Goal: Task Accomplishment & Management: Manage account settings

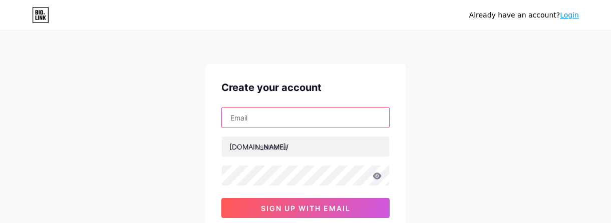
click at [298, 115] on input "text" at bounding box center [305, 118] width 167 height 20
type input "[EMAIL_ADDRESS][DOMAIN_NAME]"
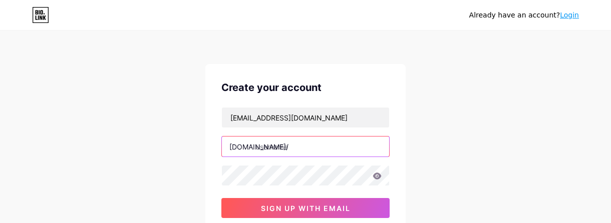
click at [332, 148] on input "text" at bounding box center [305, 147] width 167 height 20
type input "xrwxv"
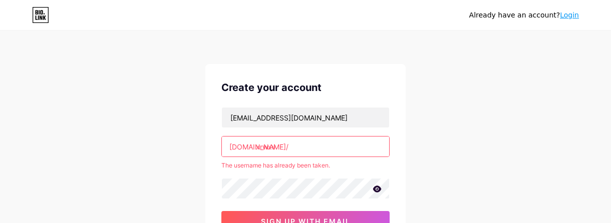
click at [572, 14] on link "Login" at bounding box center [569, 15] width 19 height 8
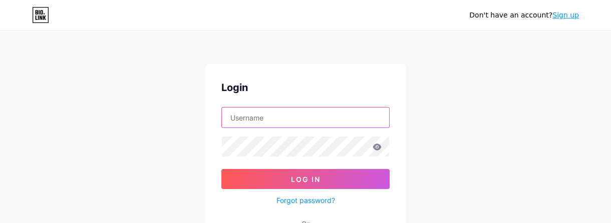
click at [247, 120] on input "text" at bounding box center [305, 118] width 167 height 20
type input "xrwxv"
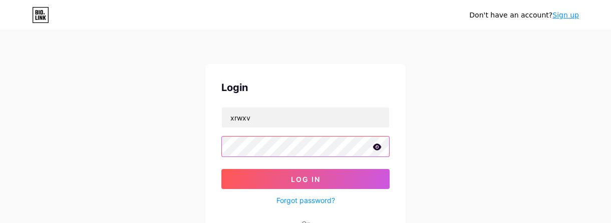
click at [221, 169] on button "Log In" at bounding box center [305, 179] width 168 height 20
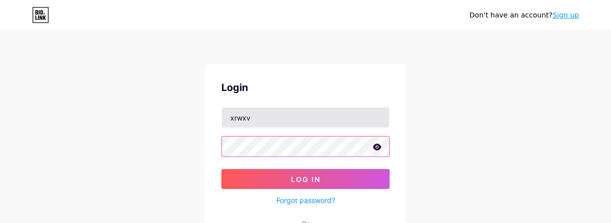
click at [221, 169] on button "Log In" at bounding box center [305, 179] width 168 height 20
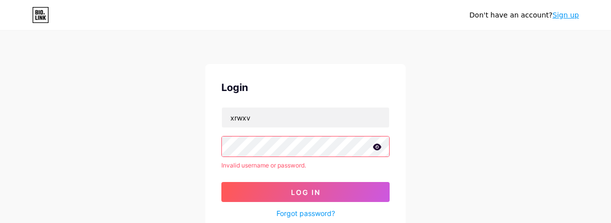
click at [376, 145] on icon at bounding box center [377, 147] width 9 height 7
click at [565, 18] on link "Sign up" at bounding box center [565, 15] width 27 height 8
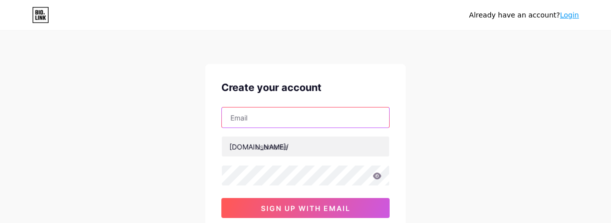
click at [300, 118] on input "text" at bounding box center [305, 118] width 167 height 20
type input "[EMAIL_ADDRESS][DOMAIN_NAME]"
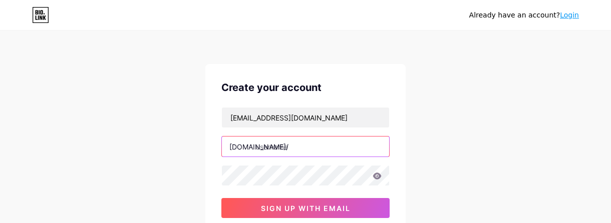
click at [279, 153] on input "text" at bounding box center [305, 147] width 167 height 20
type input "truzila"
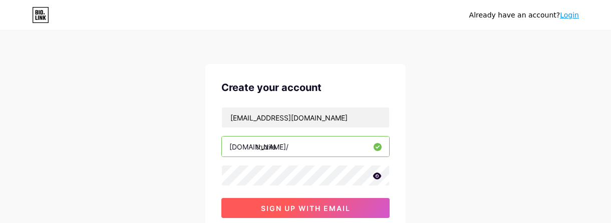
click at [297, 204] on span "sign up with email" at bounding box center [306, 208] width 90 height 9
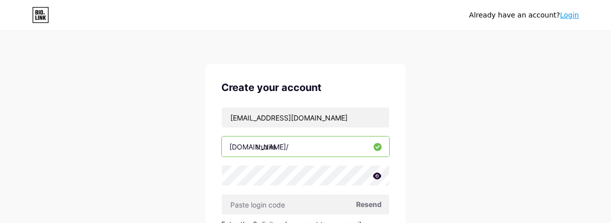
click at [498, 122] on div "Already have an account? Login Create your account [EMAIL_ADDRESS][DOMAIN_NAME]…" at bounding box center [305, 218] width 611 height 436
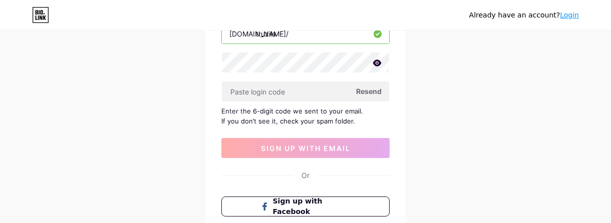
scroll to position [113, 0]
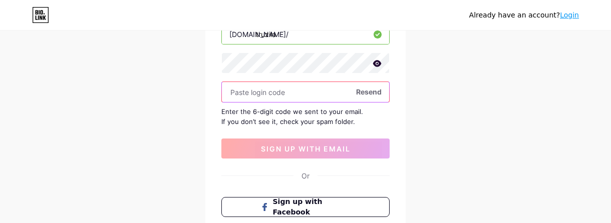
click at [321, 85] on input "text" at bounding box center [305, 92] width 167 height 20
paste input "773500"
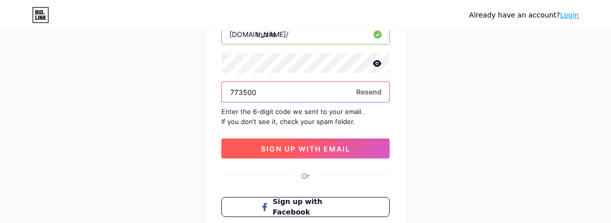
type input "773500"
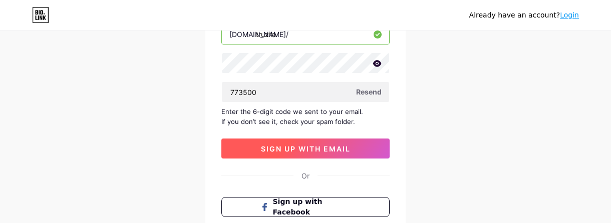
click at [333, 147] on span "sign up with email" at bounding box center [306, 149] width 90 height 9
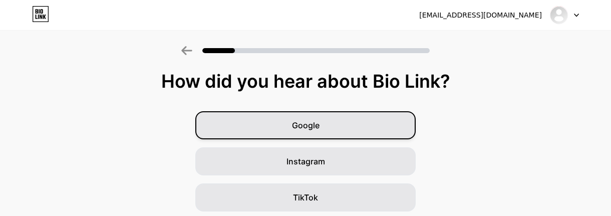
click at [359, 132] on div "Google" at bounding box center [305, 125] width 220 height 28
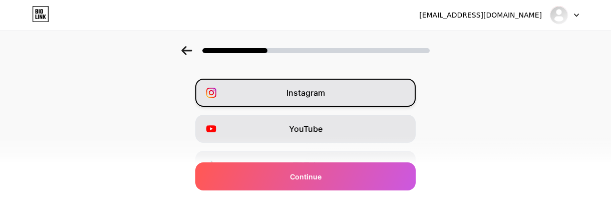
scroll to position [50, 0]
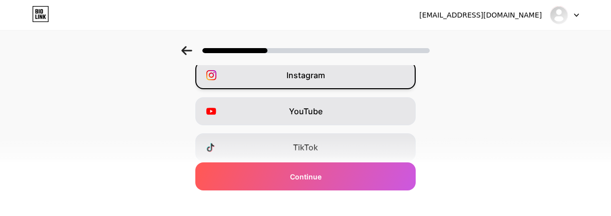
click at [355, 80] on div "Instagram" at bounding box center [305, 75] width 220 height 28
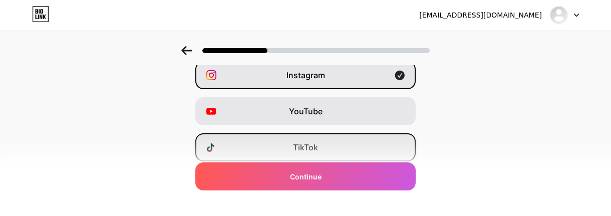
click at [334, 145] on div "TikTok" at bounding box center [305, 147] width 220 height 28
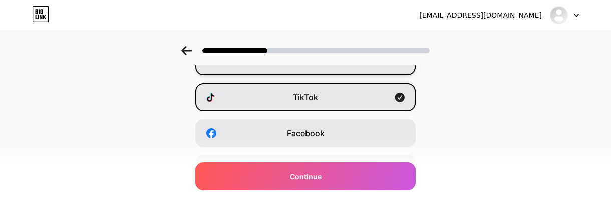
scroll to position [150, 0]
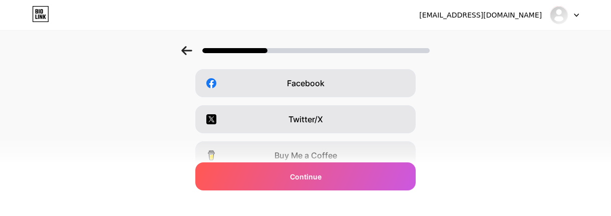
click at [355, 110] on div "Twitter/X" at bounding box center [305, 119] width 220 height 28
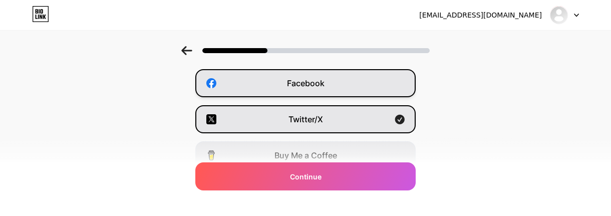
click at [365, 83] on div "Facebook" at bounding box center [305, 83] width 220 height 28
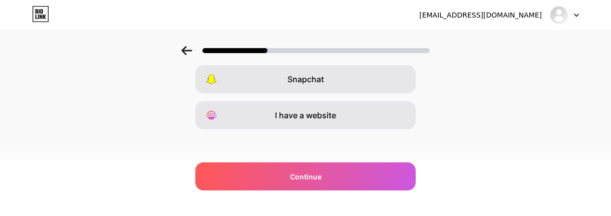
scroll to position [266, 0]
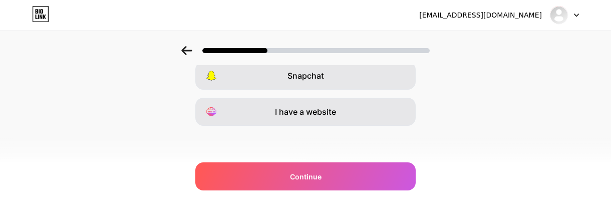
click at [351, 112] on div "I have a website" at bounding box center [305, 112] width 220 height 28
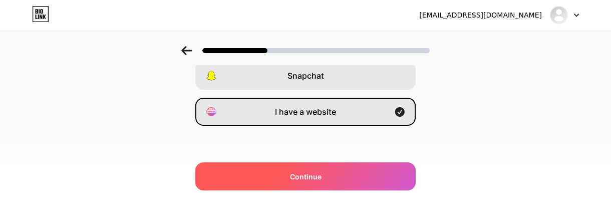
click at [322, 177] on span "Continue" at bounding box center [306, 176] width 32 height 11
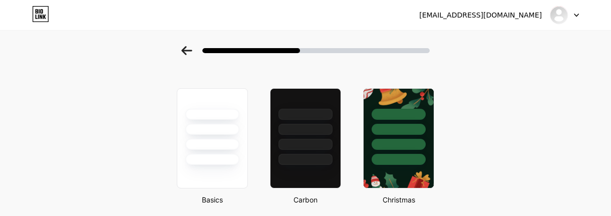
scroll to position [26, 0]
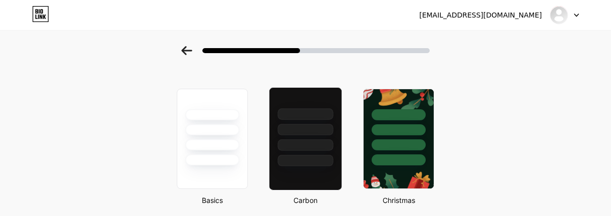
click at [308, 160] on div at bounding box center [305, 161] width 56 height 12
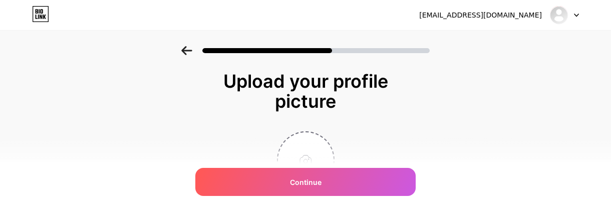
scroll to position [50, 0]
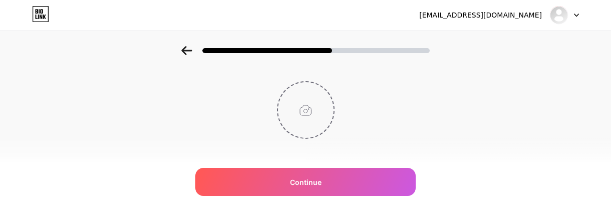
click at [313, 104] on input "file" at bounding box center [306, 110] width 56 height 56
type input "C:\fakepath\Logo TRIZULA bertema.png"
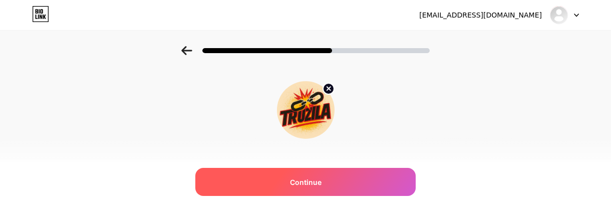
click at [364, 182] on div "Continue" at bounding box center [305, 182] width 220 height 28
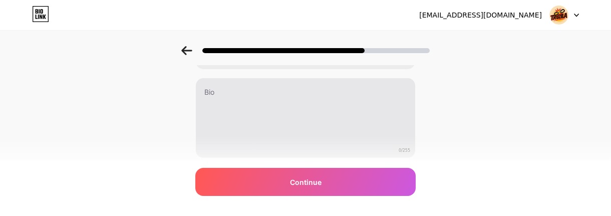
scroll to position [49, 0]
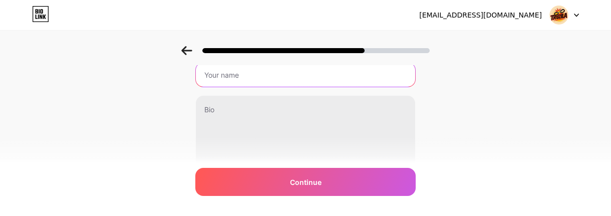
click at [356, 82] on input "text" at bounding box center [305, 75] width 219 height 24
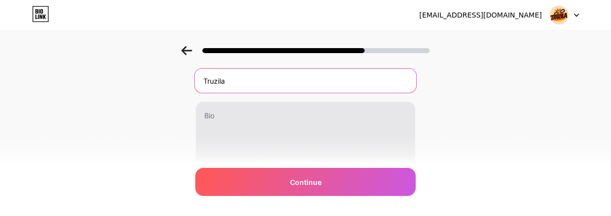
scroll to position [0, 0]
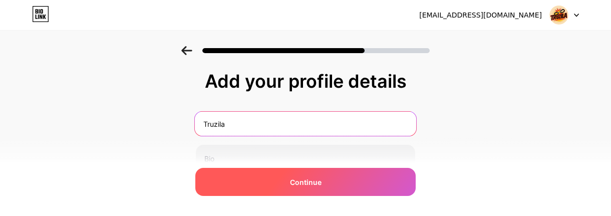
type input "Truzila"
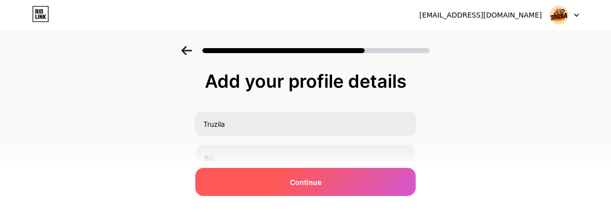
click at [354, 187] on div "Continue" at bounding box center [305, 182] width 220 height 28
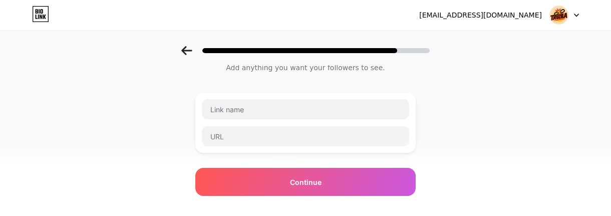
scroll to position [50, 0]
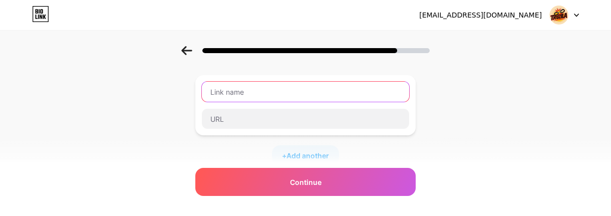
click at [311, 87] on input "text" at bounding box center [305, 92] width 207 height 20
type input "[URL][DOMAIN_NAME]"
click at [333, 94] on input "[URL][DOMAIN_NAME]" at bounding box center [305, 92] width 207 height 20
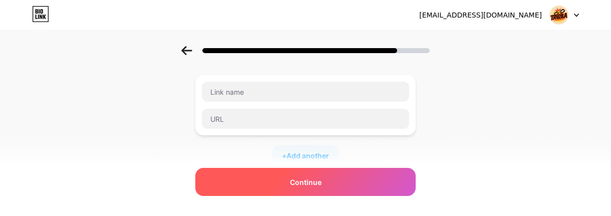
click at [313, 181] on span "Continue" at bounding box center [306, 182] width 32 height 11
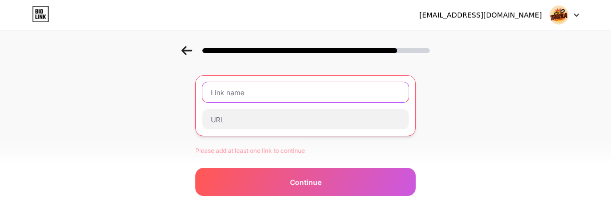
click at [282, 92] on input "text" at bounding box center [305, 92] width 206 height 20
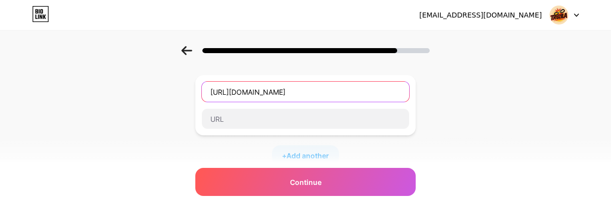
click at [282, 92] on input "[URL][DOMAIN_NAME]" at bounding box center [305, 92] width 207 height 20
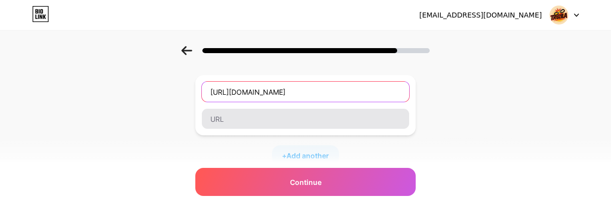
type input "[URL][DOMAIN_NAME]"
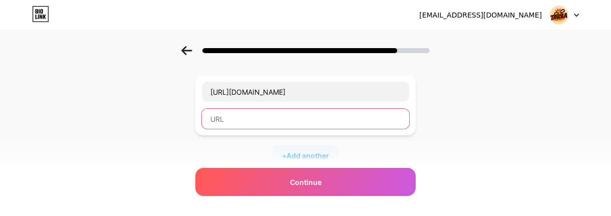
click at [339, 117] on input "text" at bounding box center [305, 119] width 207 height 20
paste input "[URL][DOMAIN_NAME]"
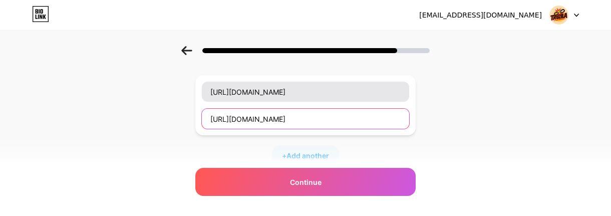
type input "[URL][DOMAIN_NAME]"
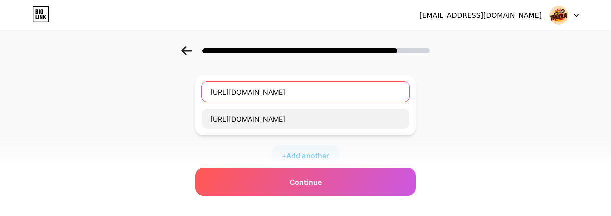
click at [333, 86] on input "[URL][DOMAIN_NAME]" at bounding box center [305, 92] width 207 height 20
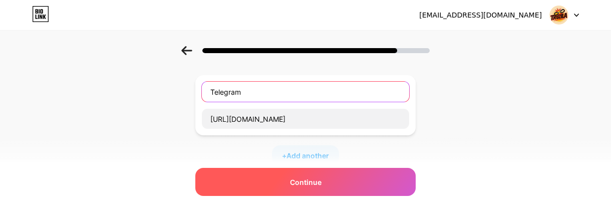
type input "Telegram"
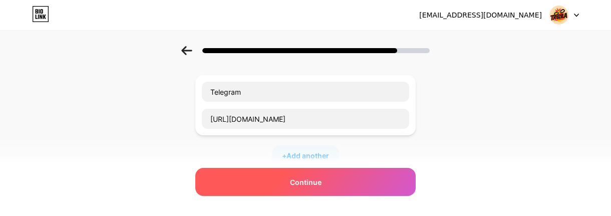
click at [353, 183] on div "Continue" at bounding box center [305, 182] width 220 height 28
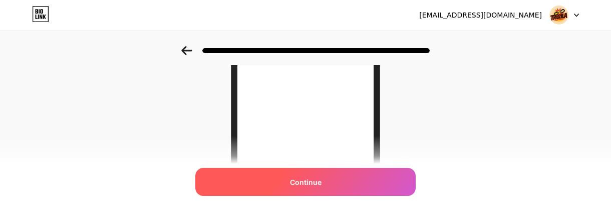
scroll to position [150, 0]
click at [384, 186] on div "Continue" at bounding box center [305, 182] width 220 height 28
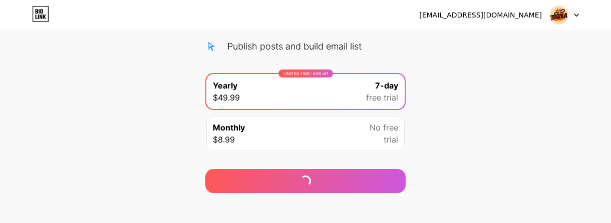
scroll to position [180, 0]
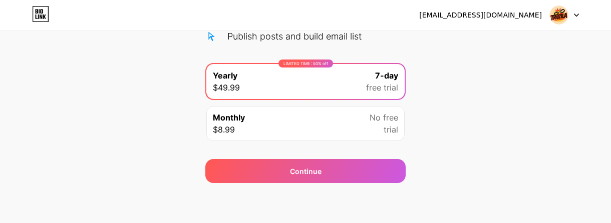
click at [335, 126] on div "Monthly $8.99 No free trial" at bounding box center [305, 123] width 198 height 35
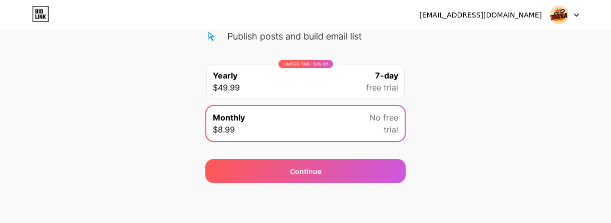
click at [336, 71] on div "LIMITED TIME : 50% off Yearly $49.99 7-day free trial" at bounding box center [305, 81] width 198 height 35
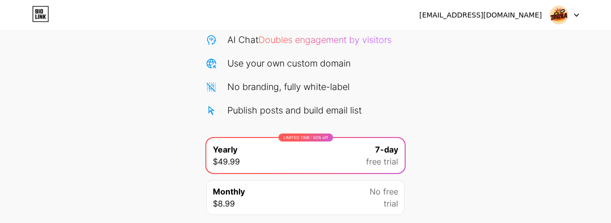
scroll to position [0, 0]
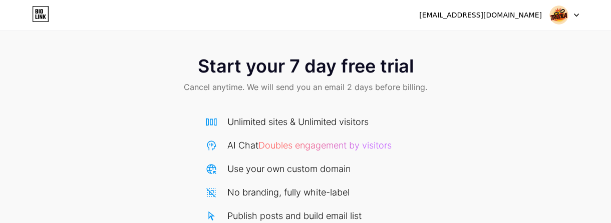
click at [523, 19] on div "[EMAIL_ADDRESS][DOMAIN_NAME]" at bounding box center [480, 15] width 123 height 11
click at [552, 19] on img at bounding box center [558, 15] width 19 height 19
click at [43, 17] on icon at bounding box center [44, 17] width 3 height 5
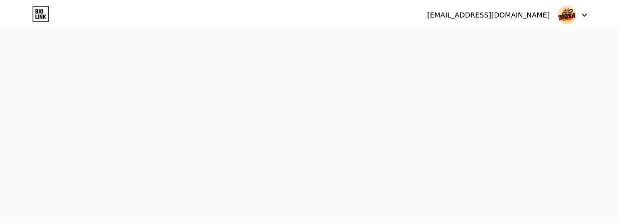
click at [578, 18] on div at bounding box center [571, 15] width 29 height 18
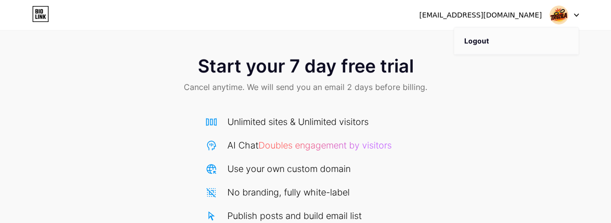
click at [519, 48] on li "Logout" at bounding box center [516, 41] width 124 height 27
